Goal: Find specific page/section: Find specific page/section

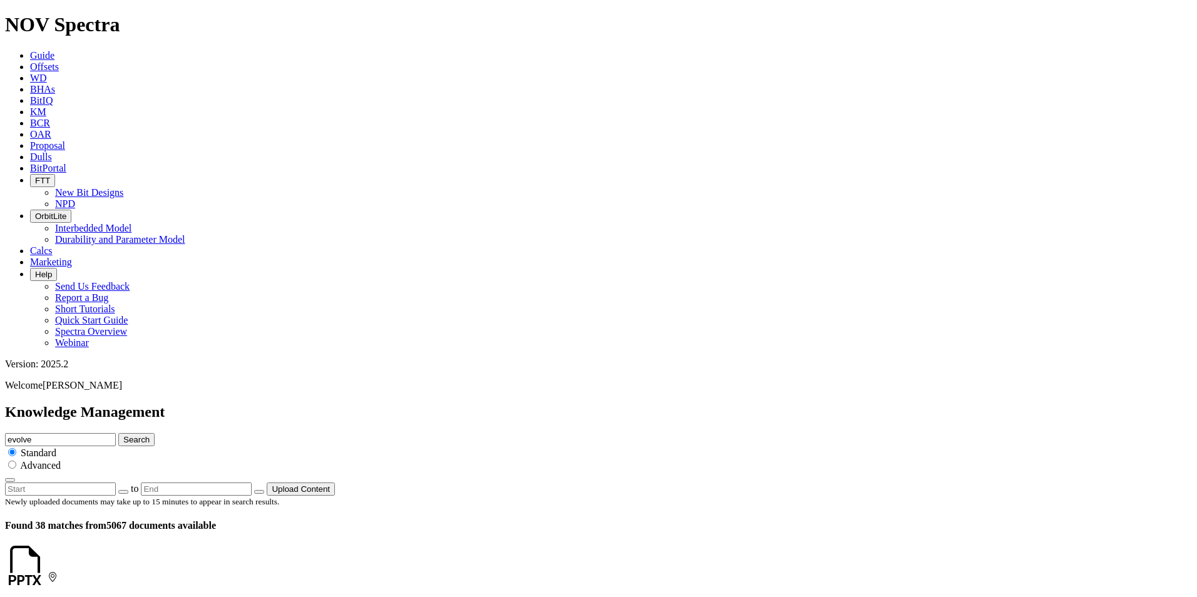
click at [30, 152] on icon at bounding box center [30, 157] width 0 height 11
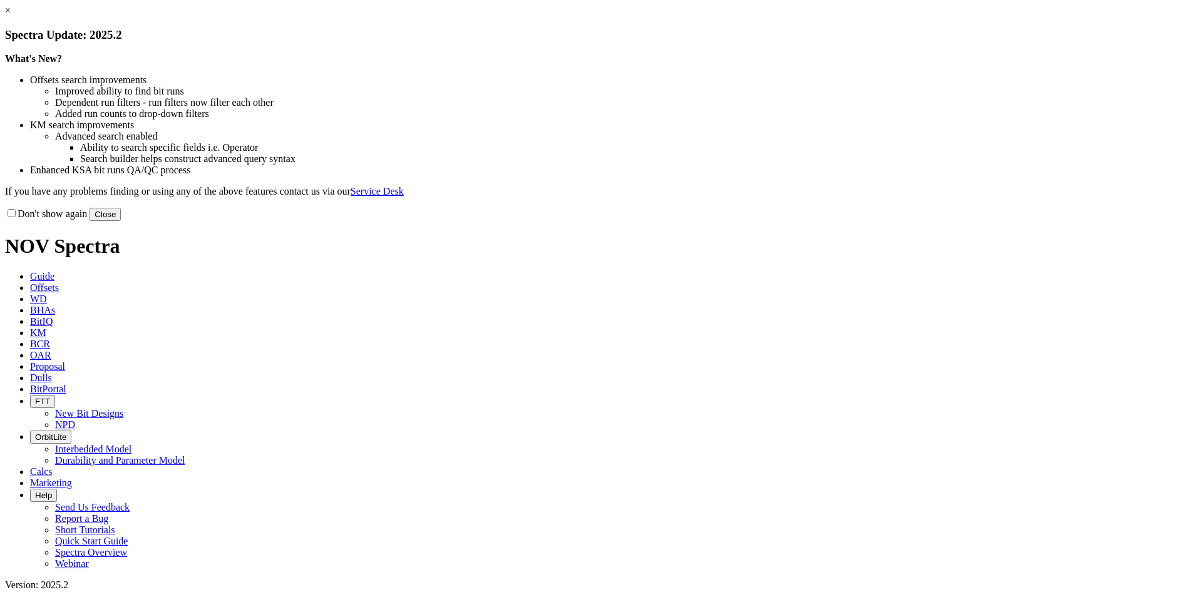
click at [121, 221] on button "Close" at bounding box center [105, 214] width 31 height 13
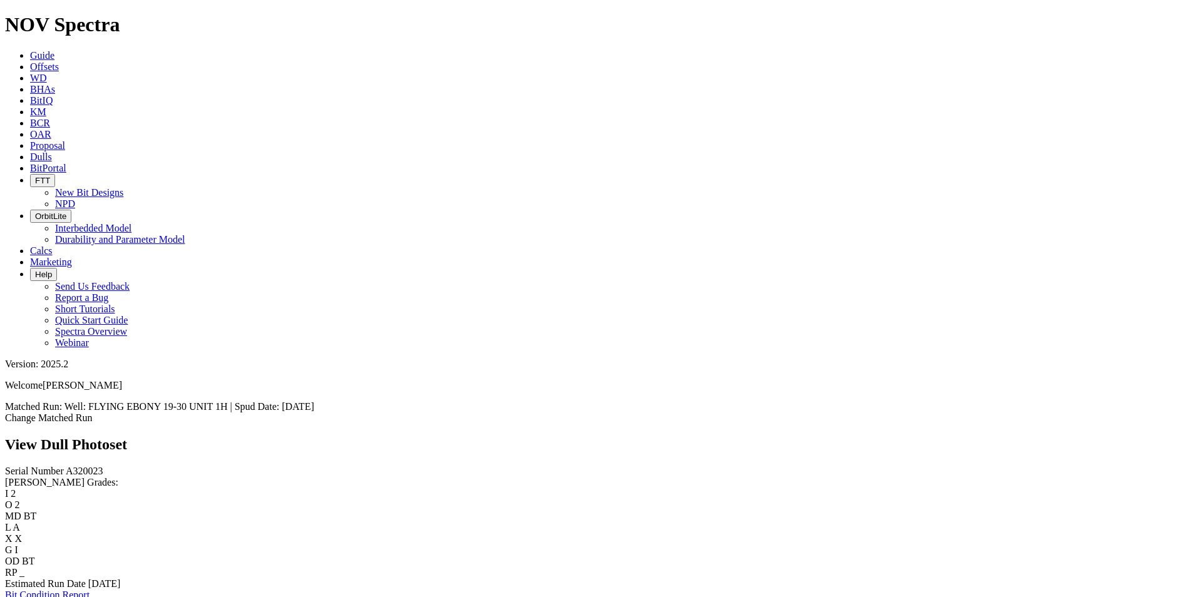
click at [89, 590] on link "Bit Condition Report" at bounding box center [47, 595] width 85 height 11
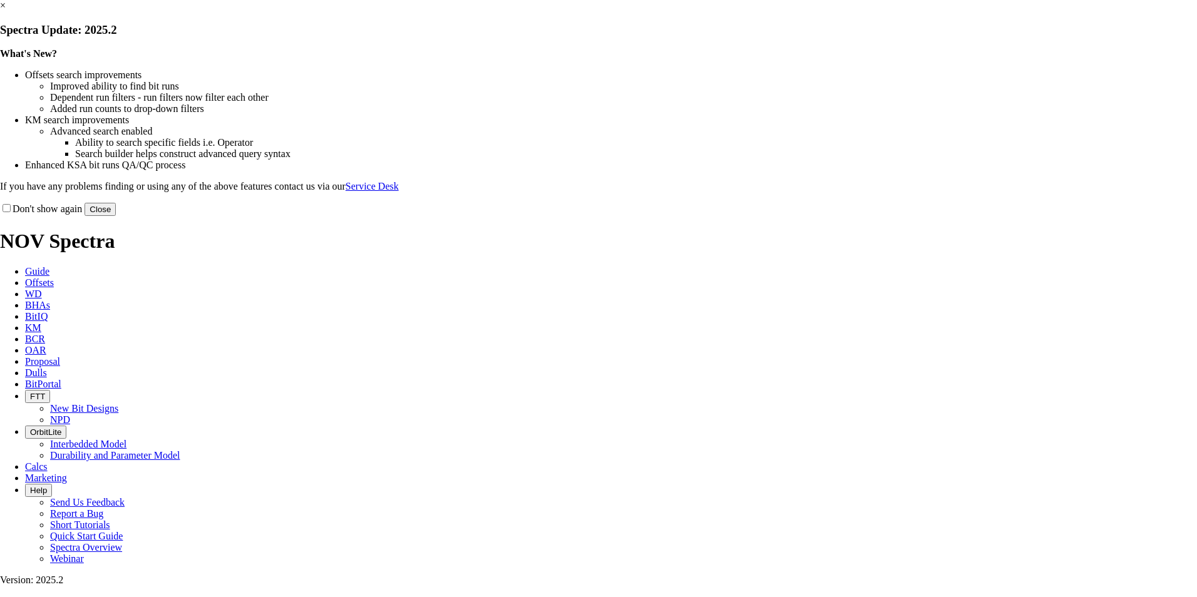
click at [116, 216] on button "Close" at bounding box center [100, 209] width 31 height 13
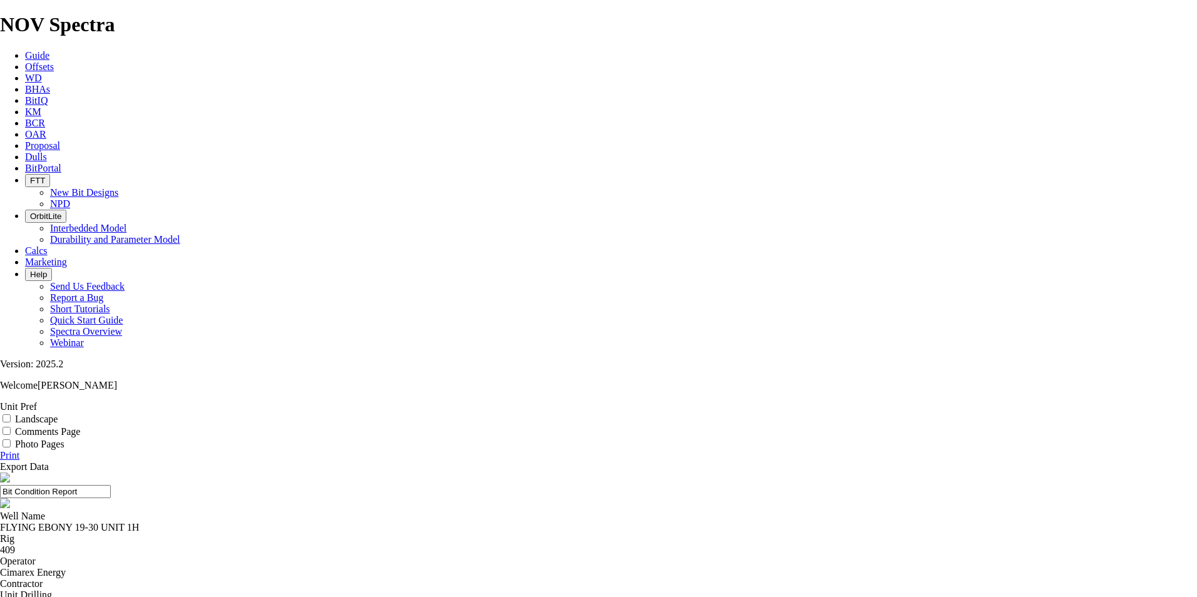
click at [25, 152] on icon at bounding box center [25, 157] width 0 height 11
